Goal: Information Seeking & Learning: Find contact information

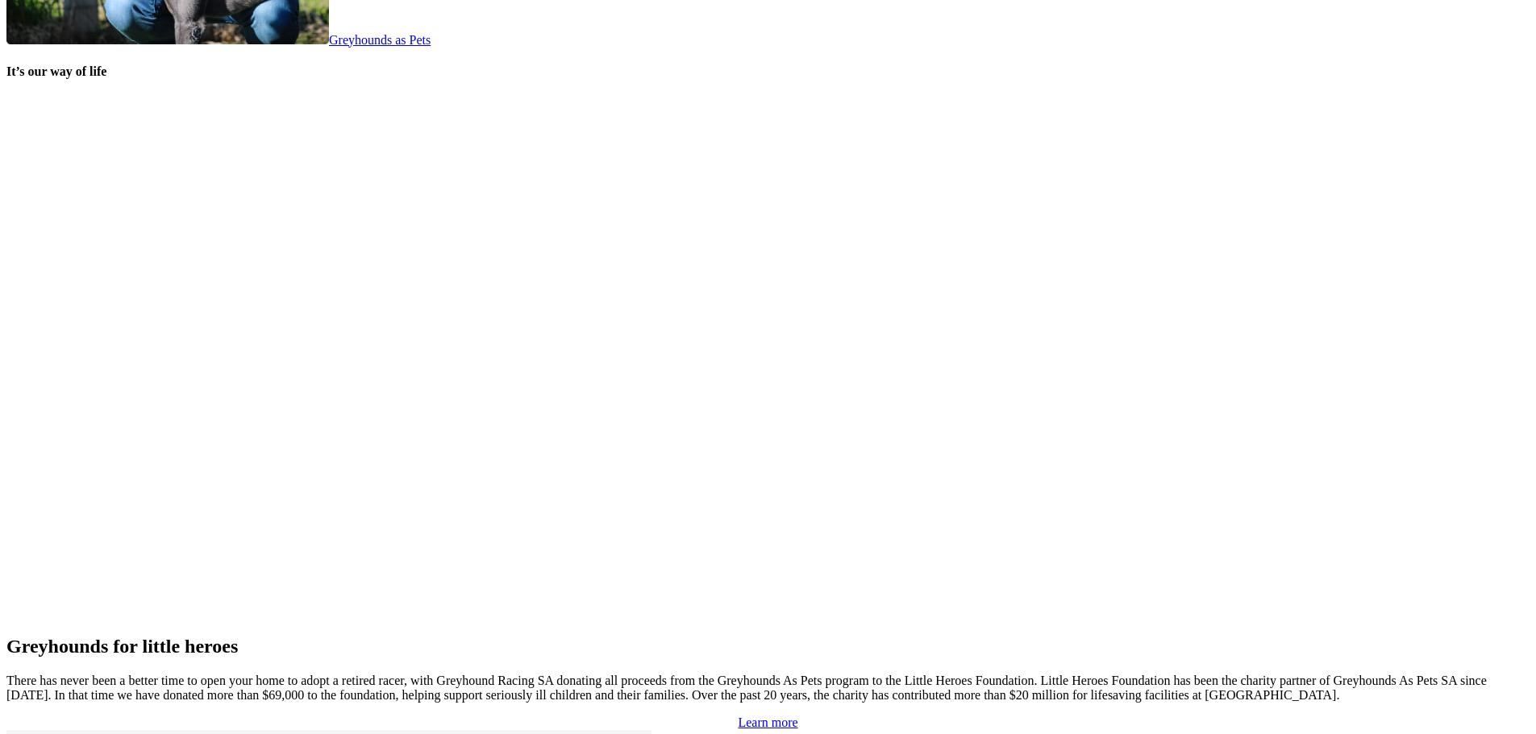
scroll to position [3322, 0]
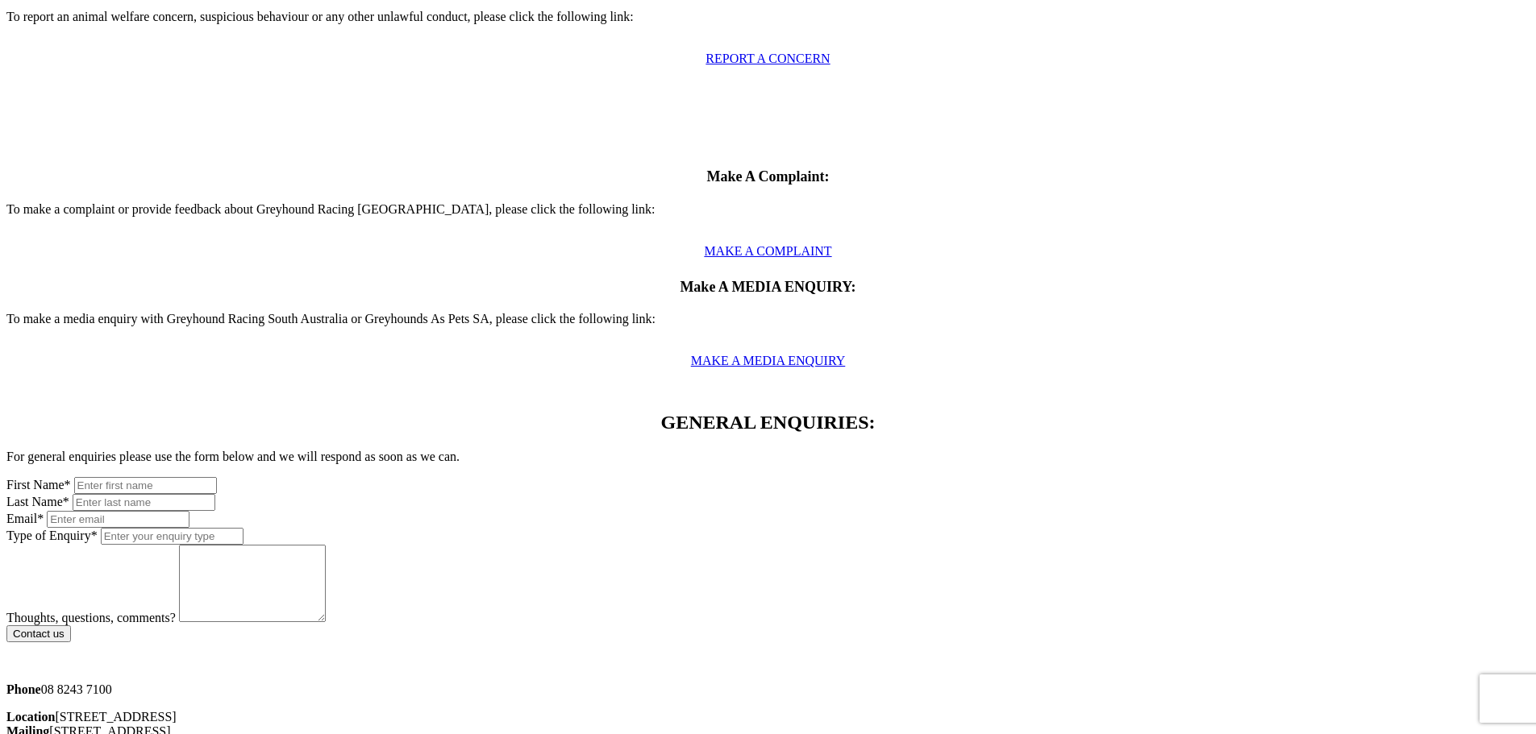
scroll to position [645, 0]
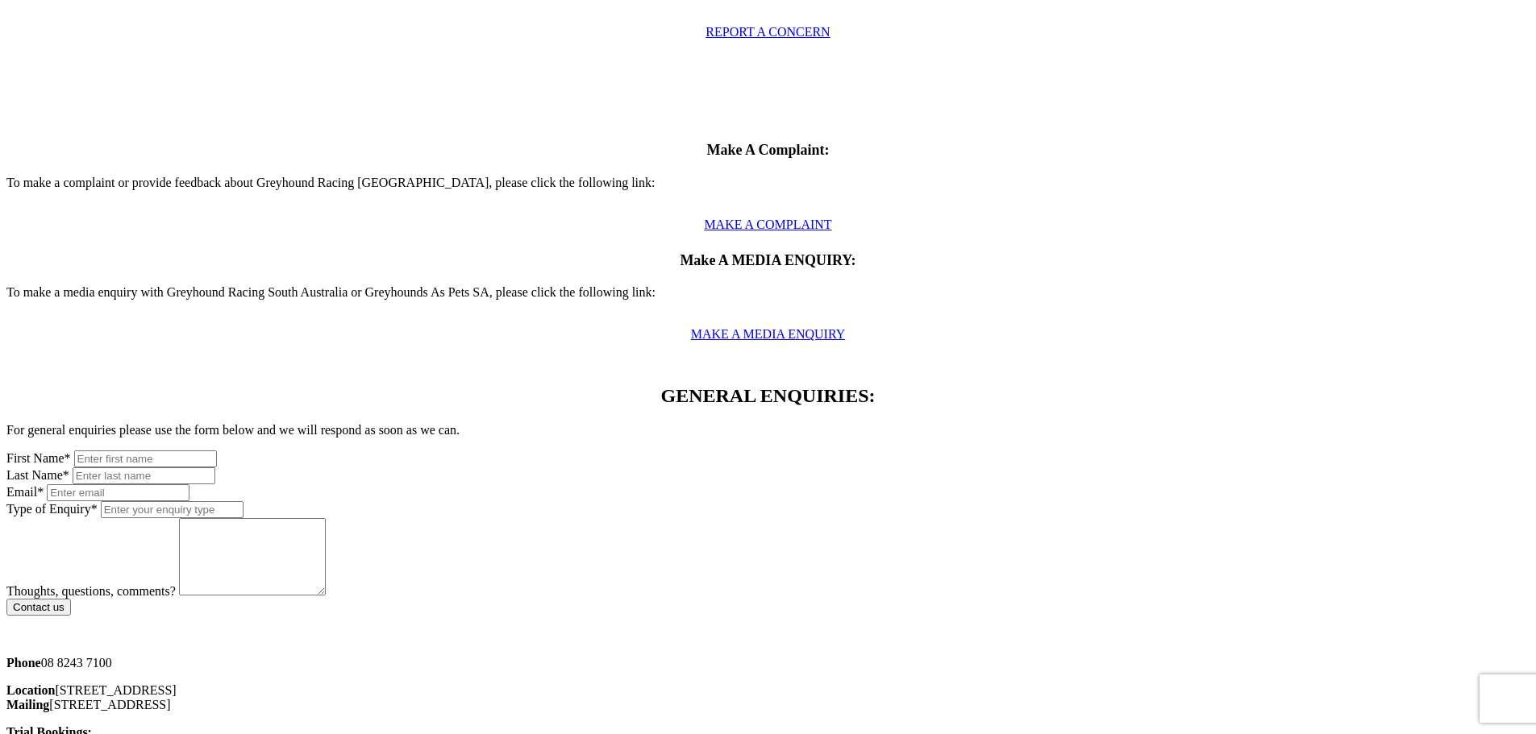
drag, startPoint x: 295, startPoint y: 432, endPoint x: 311, endPoint y: 421, distance: 19.7
click at [311, 684] on p "Location [STREET_ADDRESS] Mailing [STREET_ADDRESS]" at bounding box center [767, 698] width 1523 height 29
copy p "[STREET_ADDRESS]"
